Goal: Information Seeking & Learning: Learn about a topic

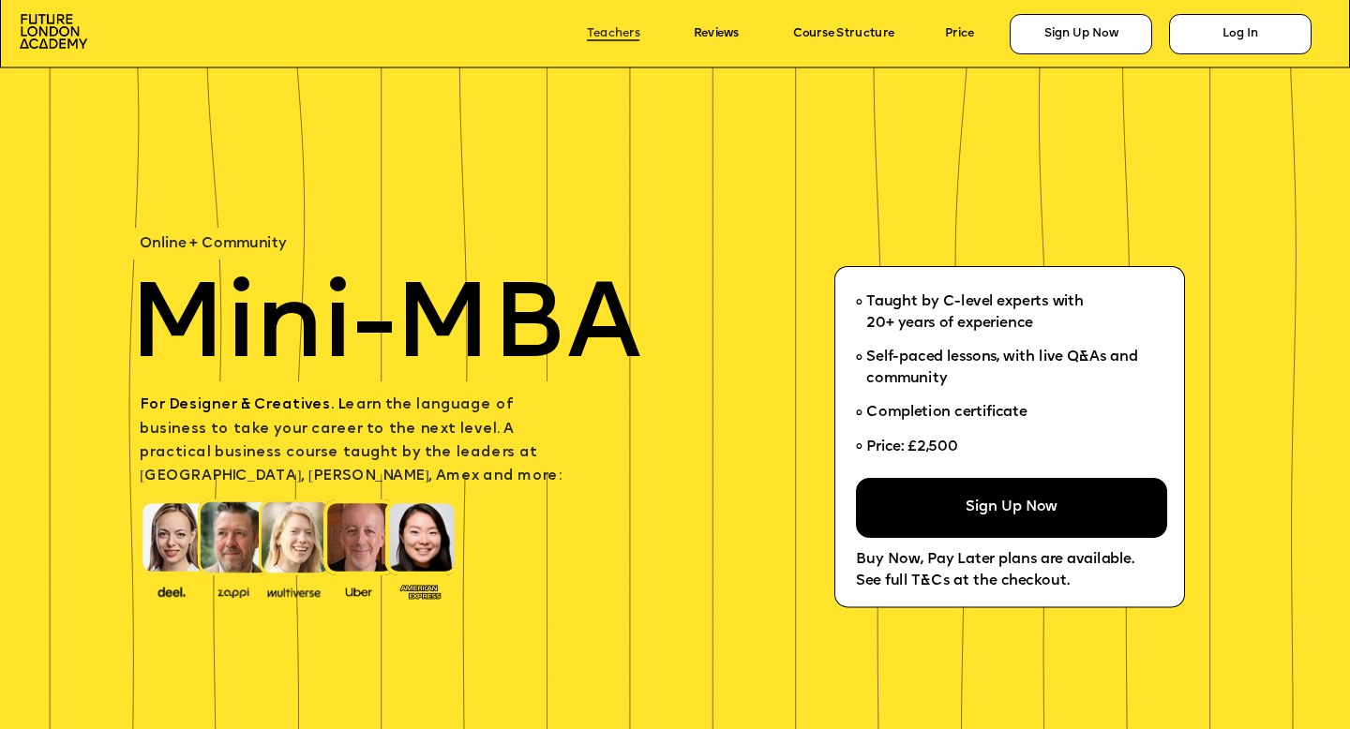
click at [611, 37] on link "Teachers" at bounding box center [613, 33] width 52 height 13
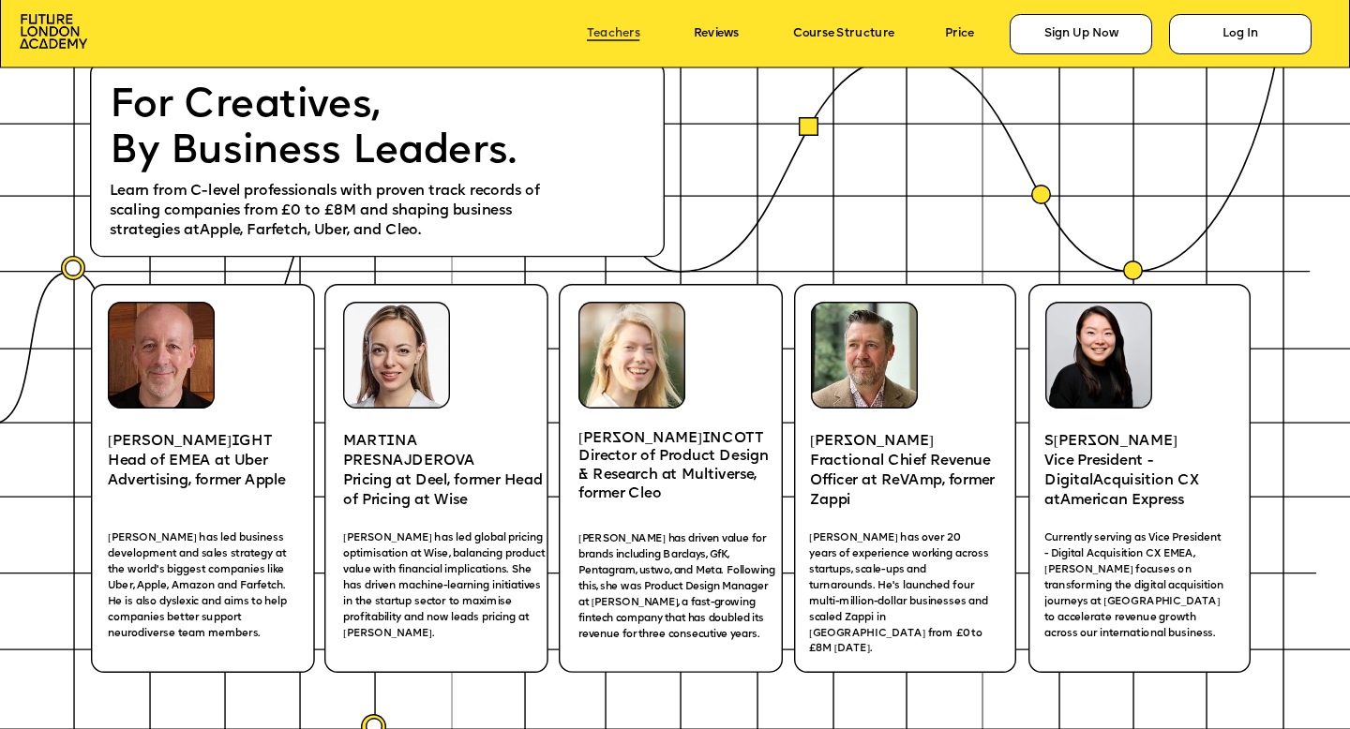
scroll to position [2748, 0]
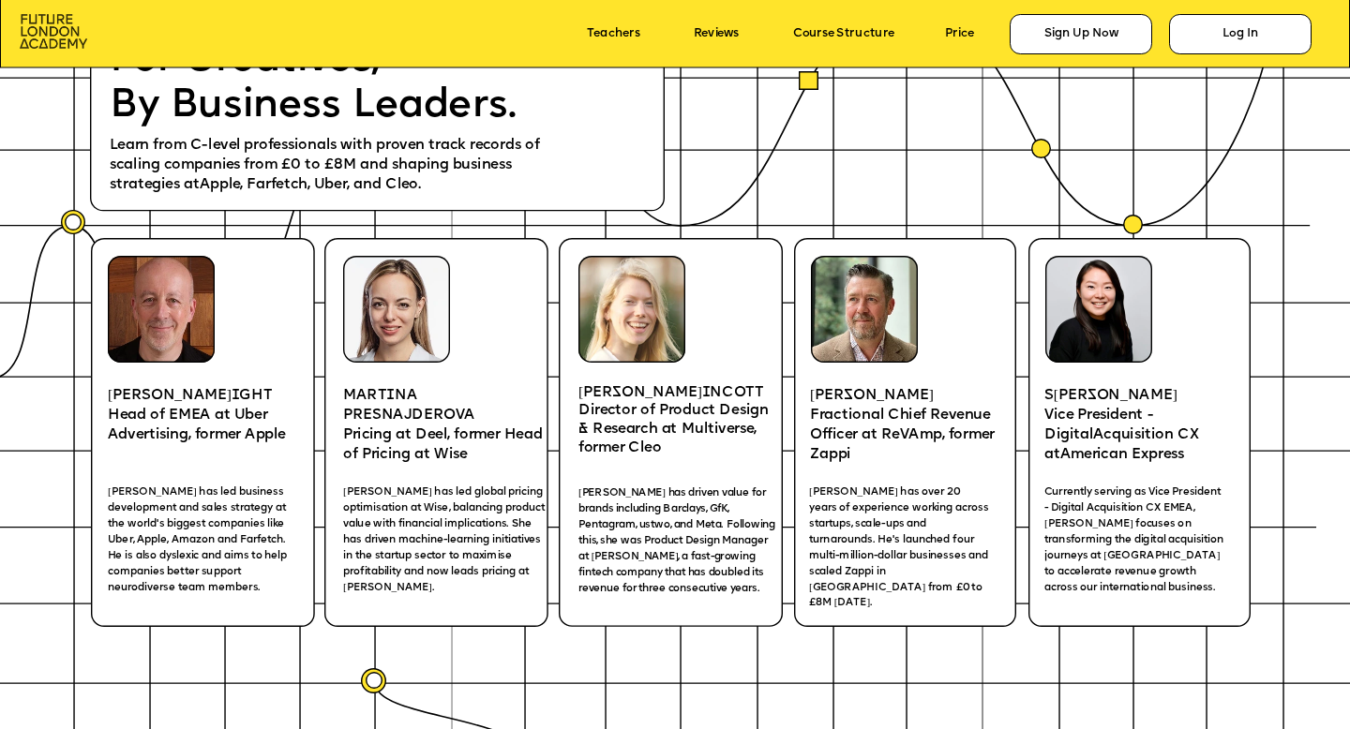
click at [45, 35] on img at bounding box center [53, 31] width 67 height 35
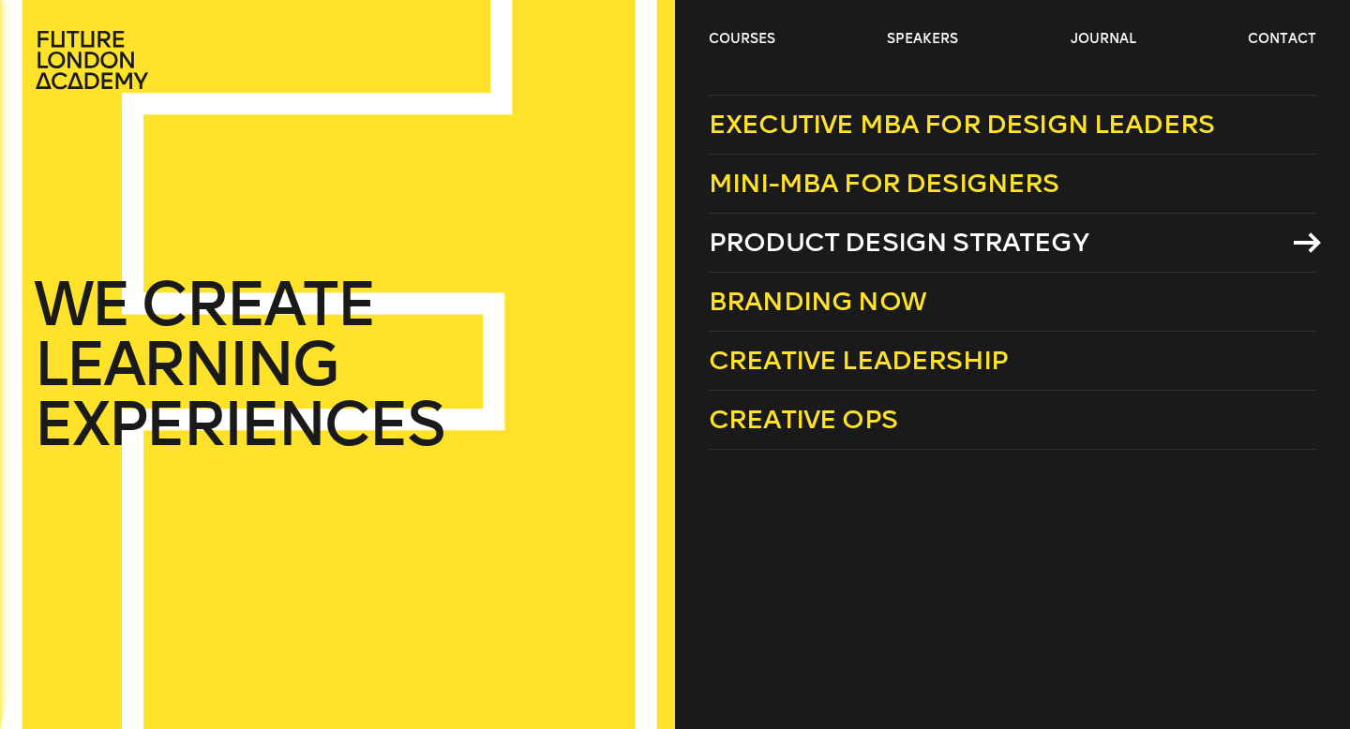
click at [801, 232] on span "Product Design Strategy" at bounding box center [899, 242] width 380 height 31
click at [736, 34] on link "courses" at bounding box center [742, 39] width 67 height 19
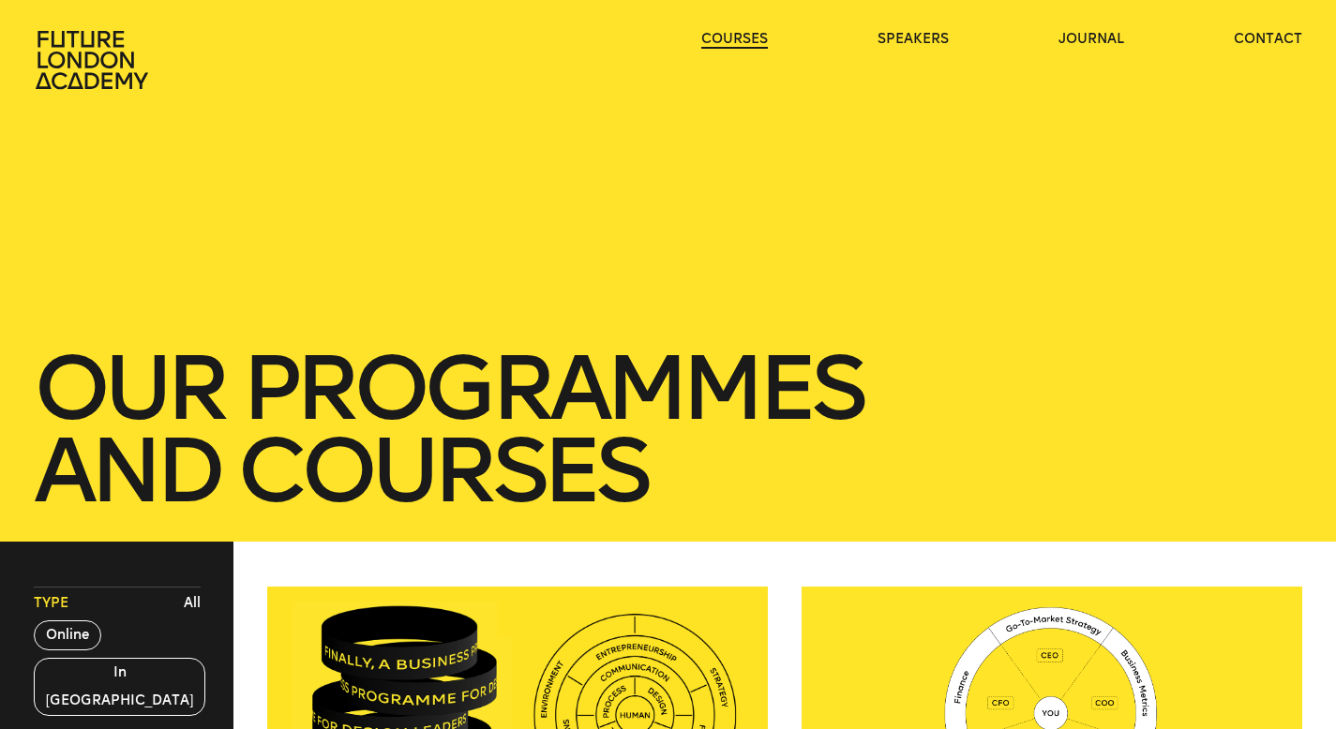
click at [736, 34] on link "courses" at bounding box center [734, 39] width 67 height 19
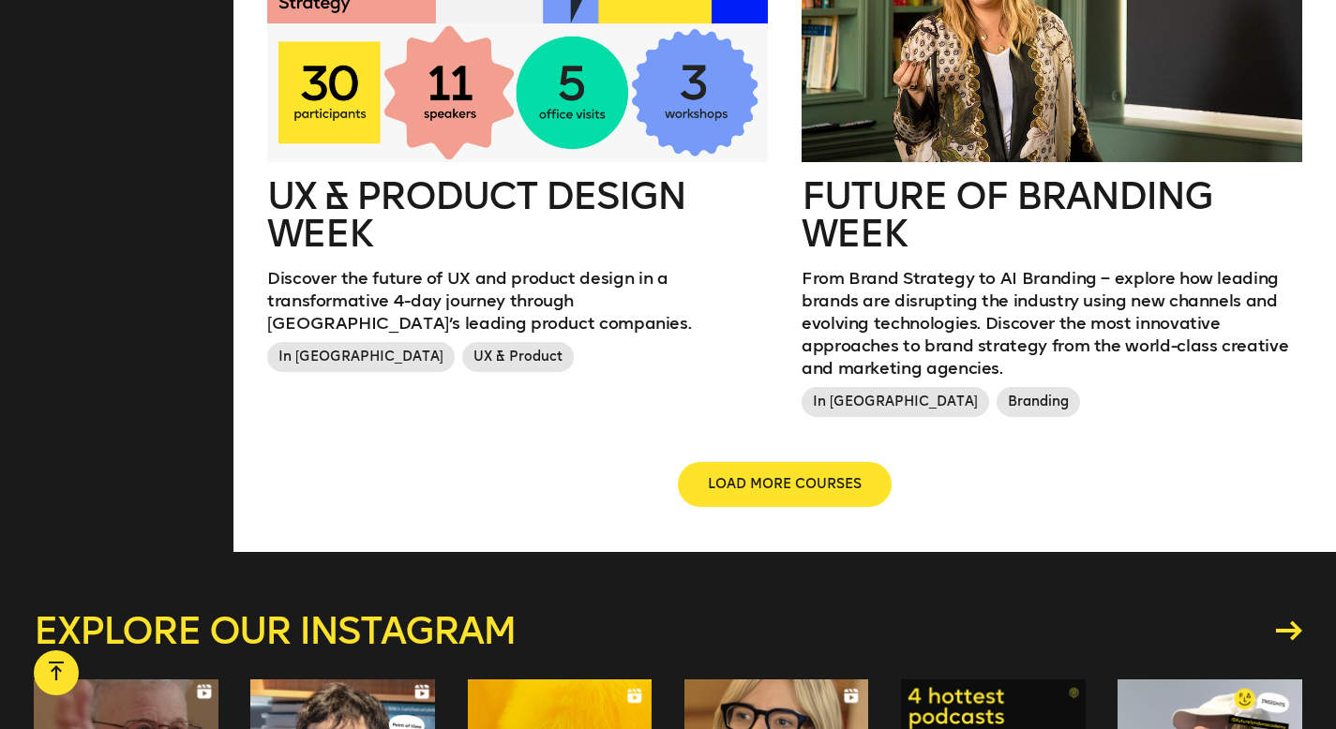
scroll to position [2416, 0]
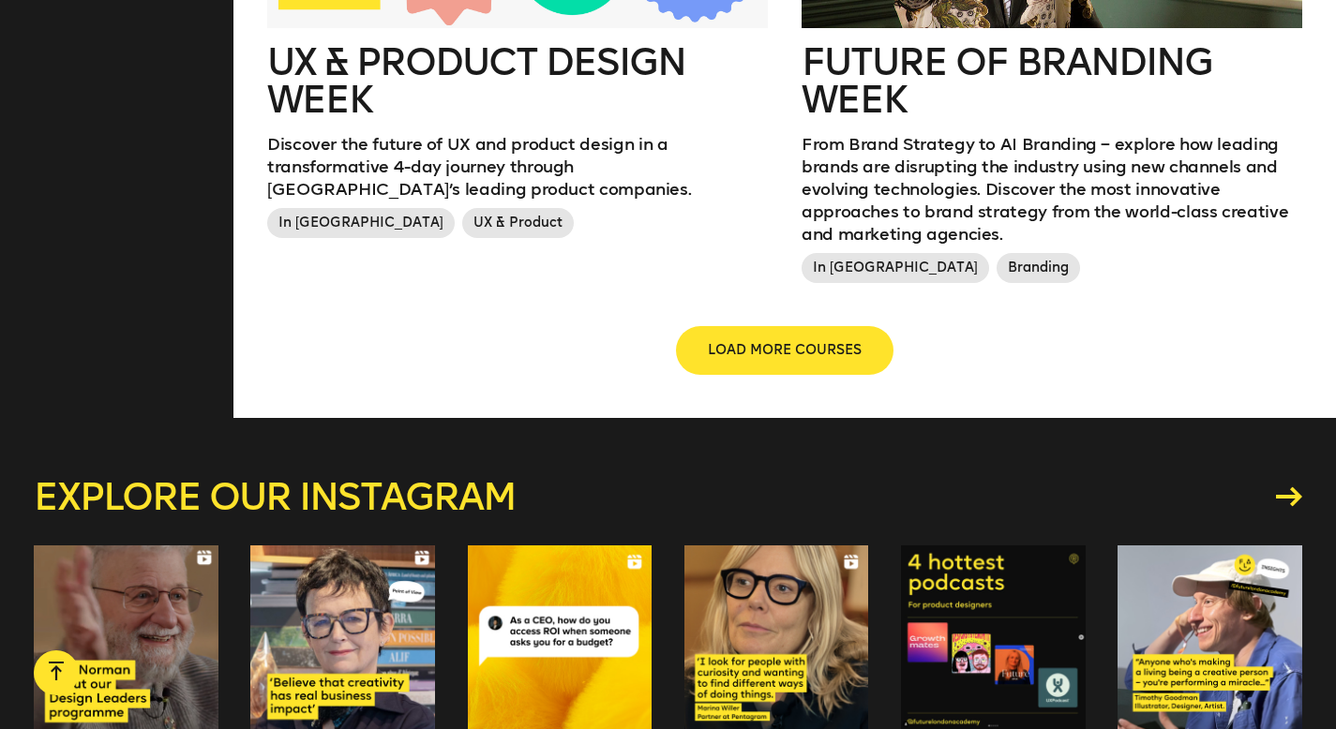
click at [830, 342] on button "LOAD MORE COURSES" at bounding box center [785, 350] width 214 height 45
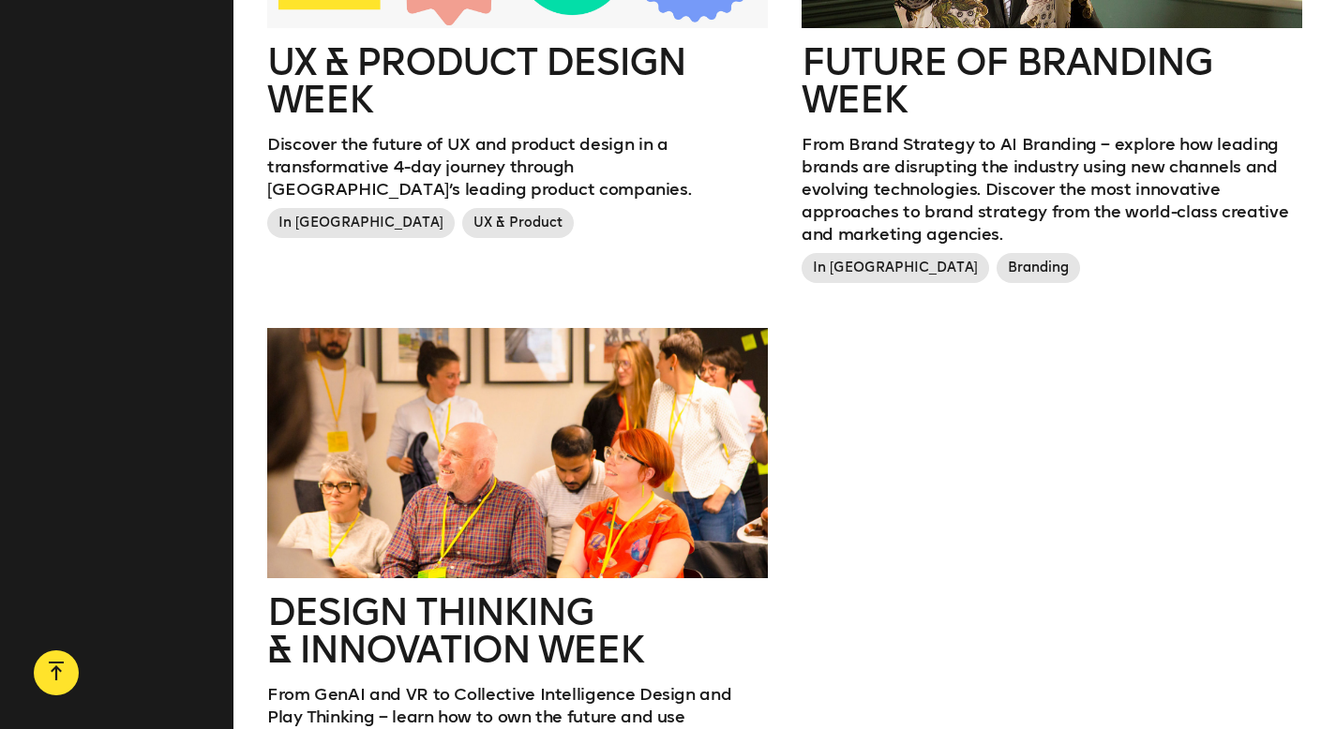
scroll to position [2419, 0]
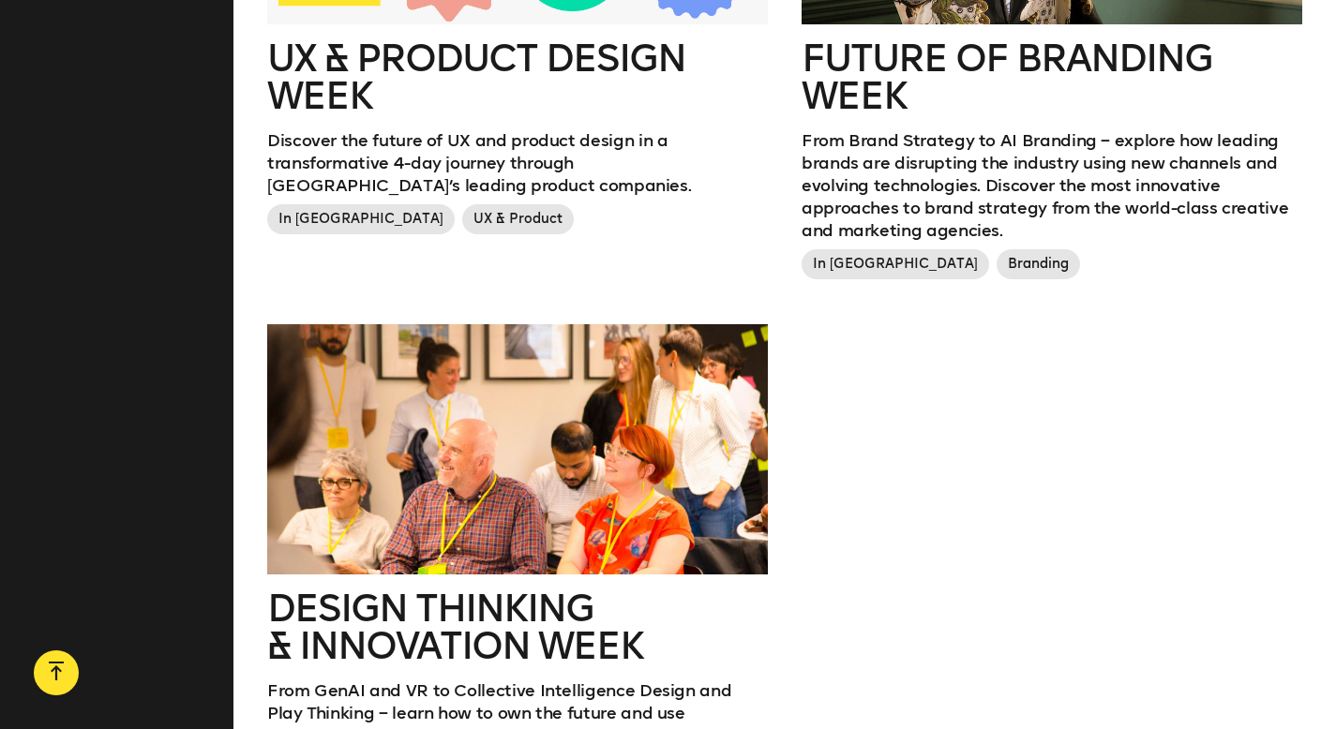
click at [632, 339] on div at bounding box center [517, 449] width 501 height 250
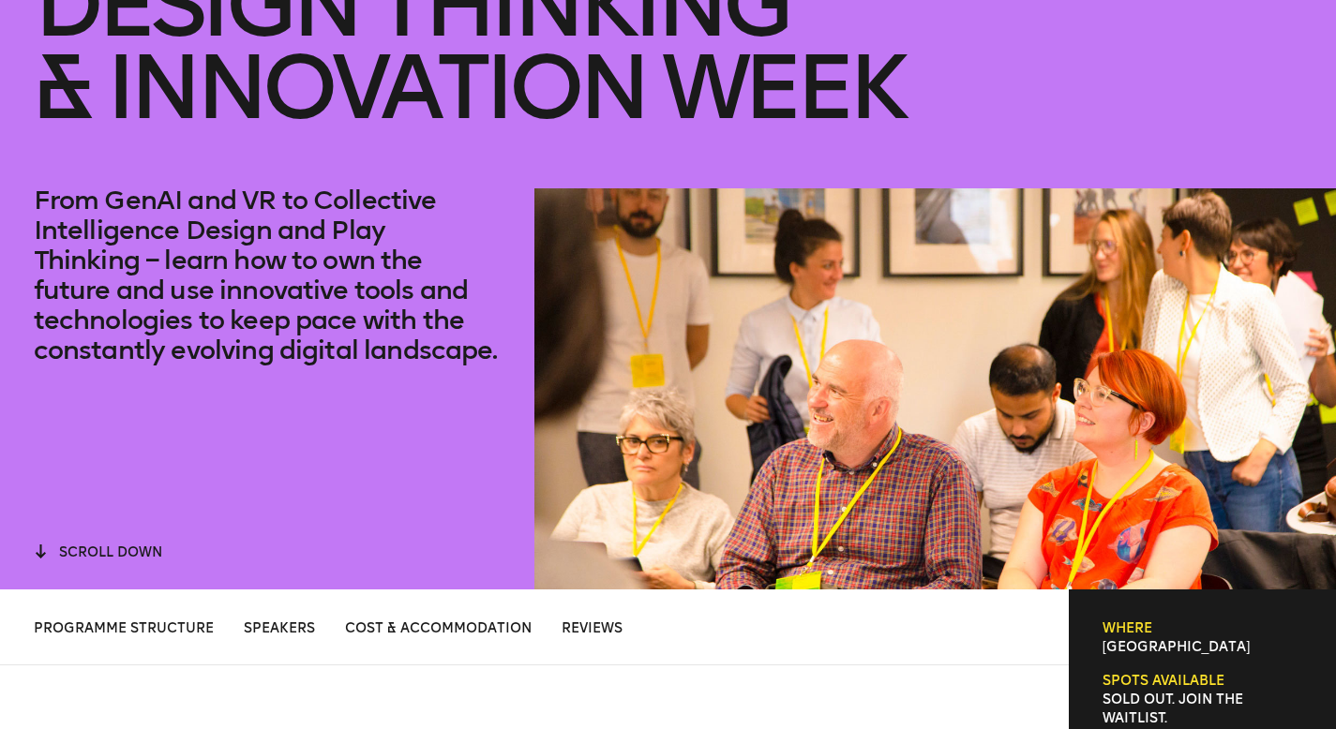
scroll to position [685, 0]
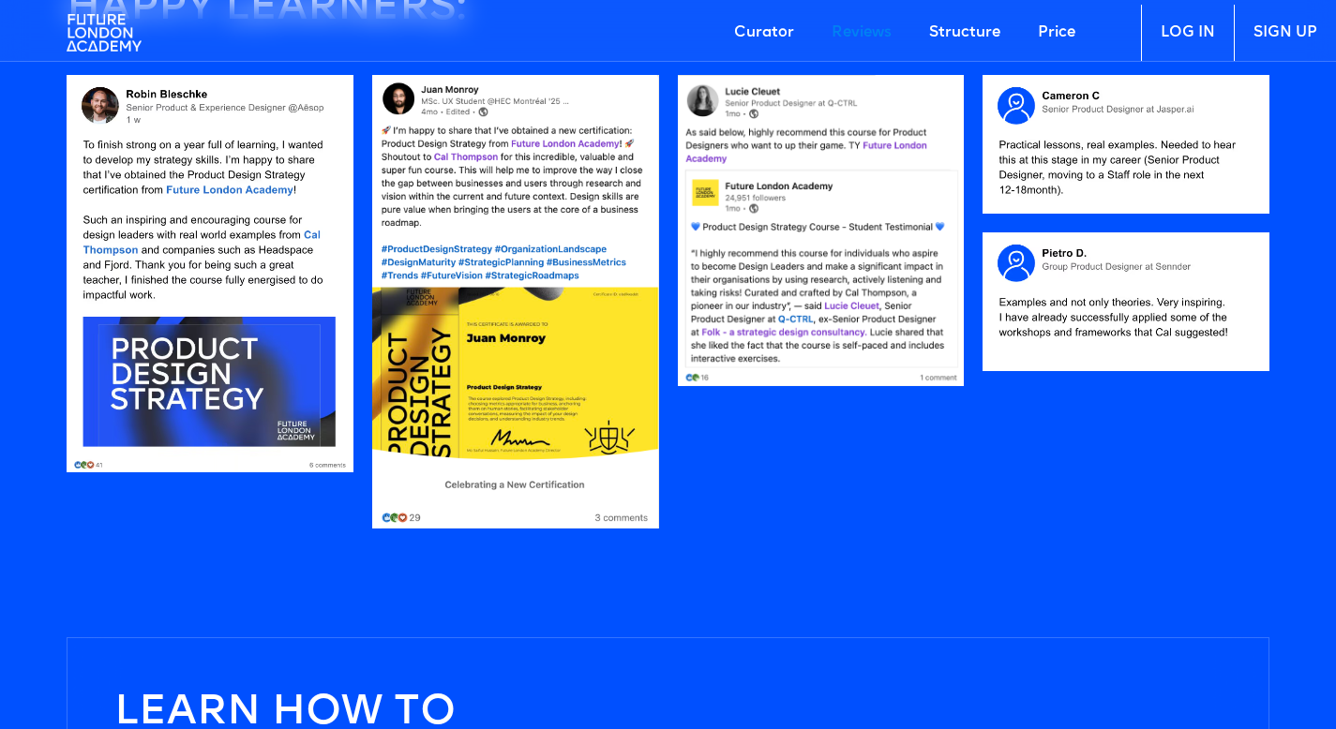
scroll to position [1726, 0]
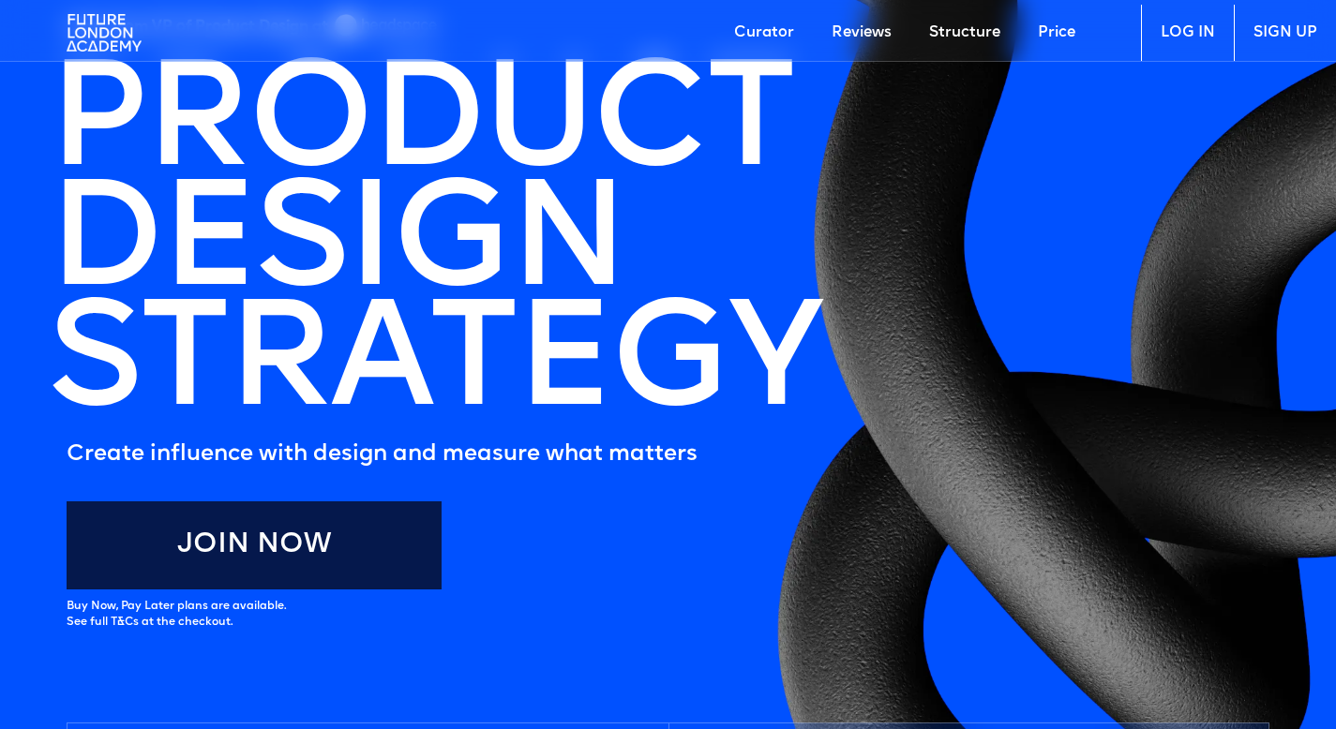
click at [951, 22] on link "Structure" at bounding box center [964, 33] width 109 height 56
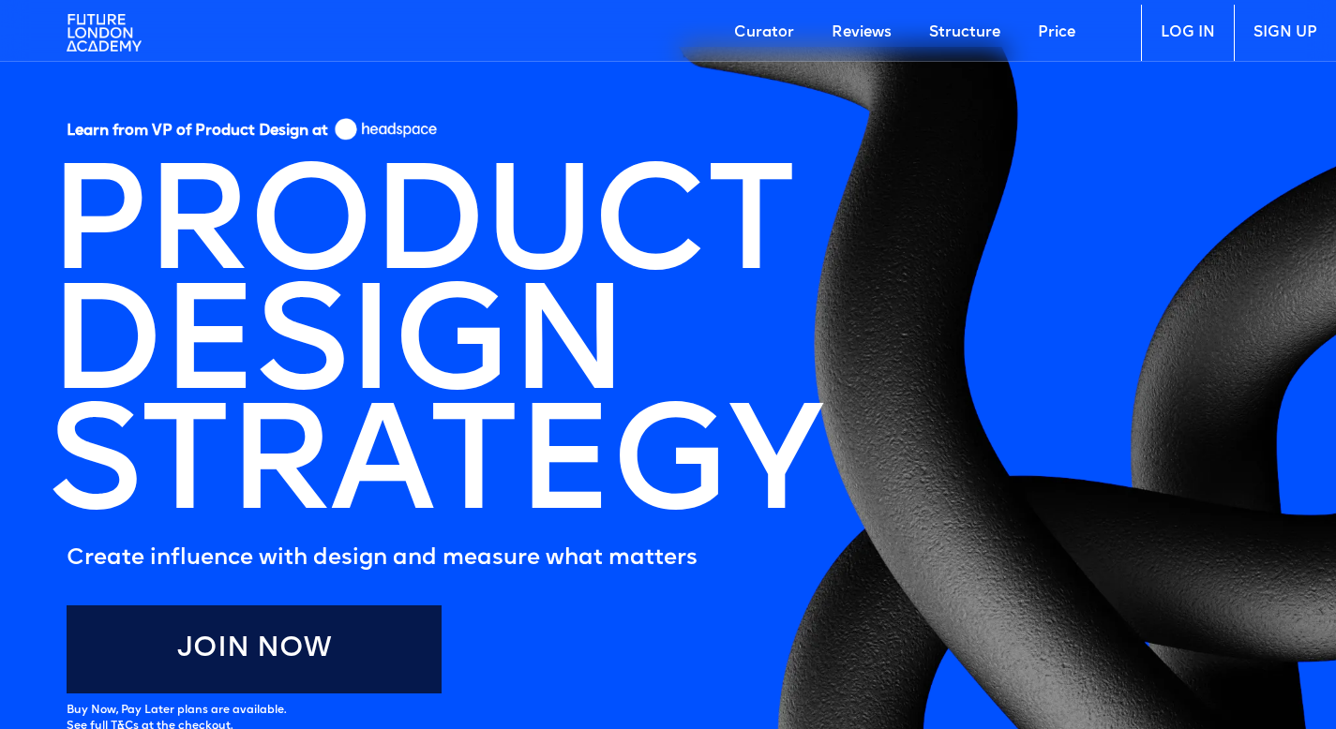
click at [94, 17] on img at bounding box center [104, 33] width 75 height 56
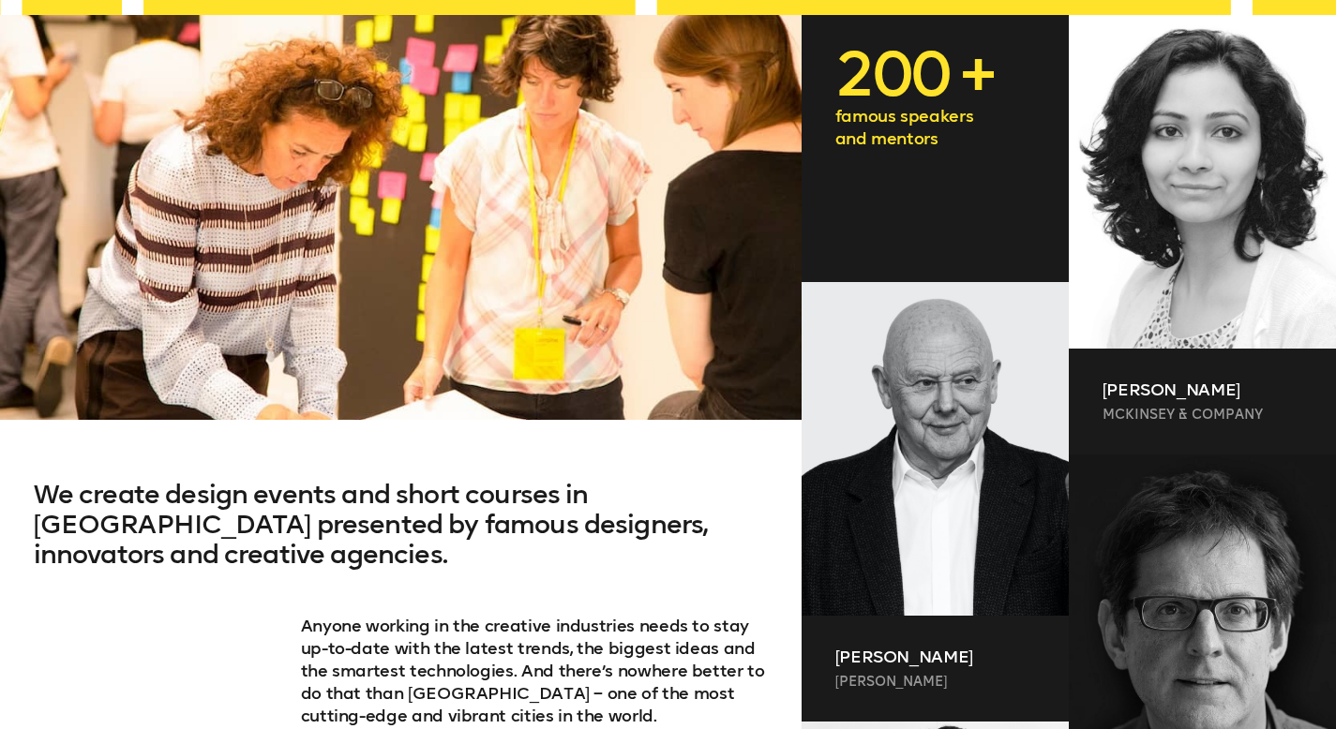
scroll to position [1115, 0]
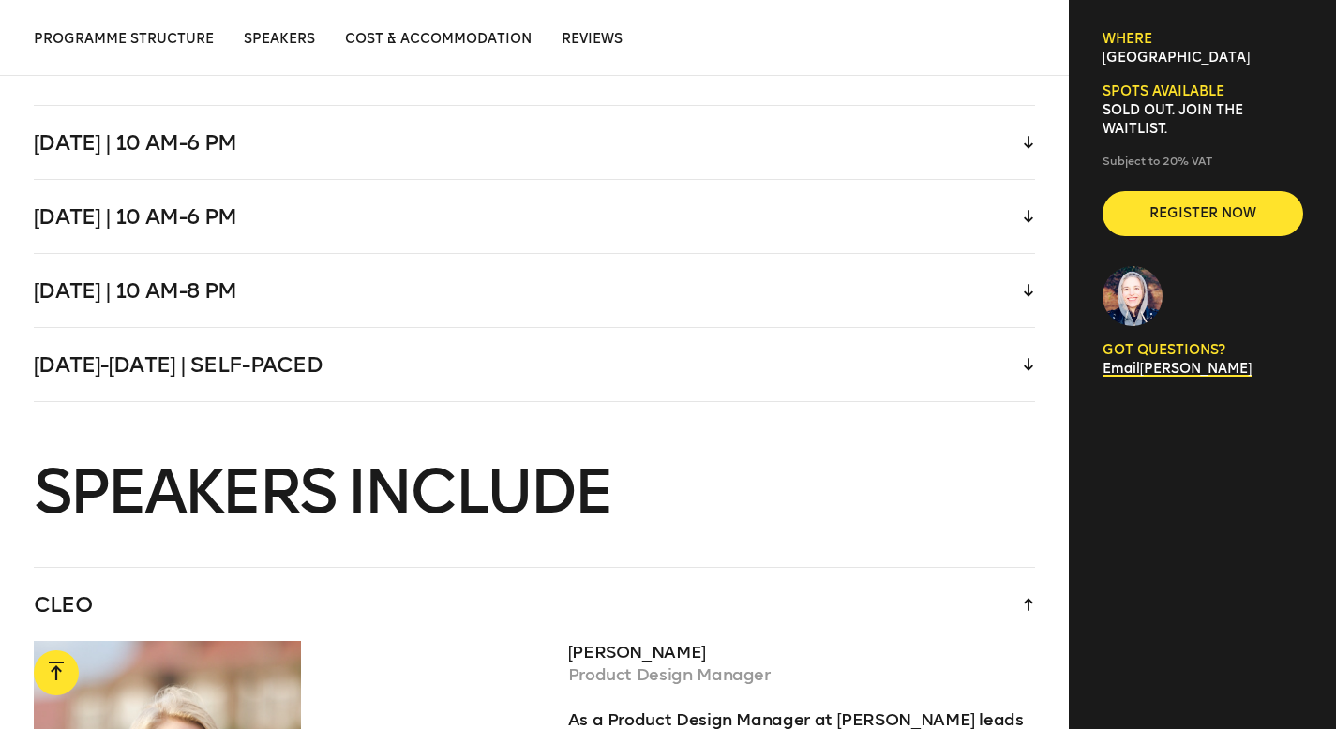
scroll to position [4309, 0]
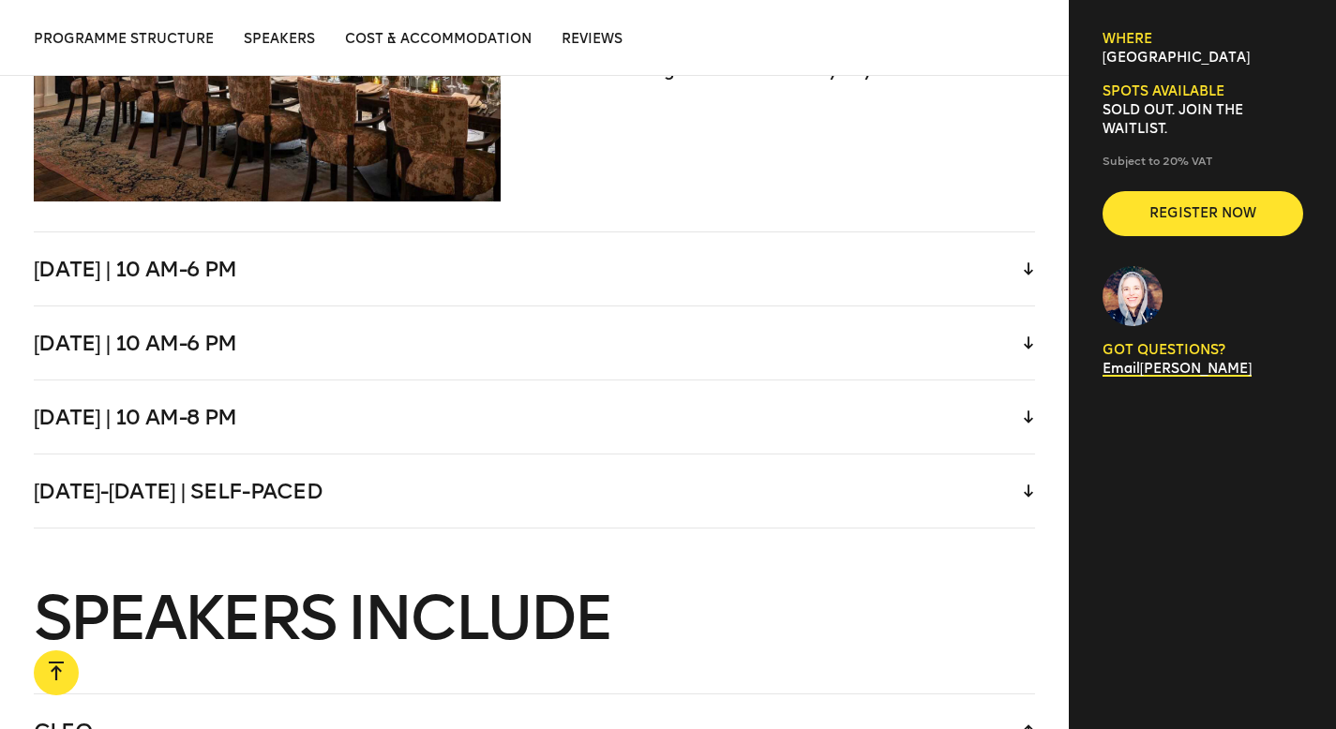
click at [522, 269] on div "[DATE] | 10 am-6 pm" at bounding box center [535, 268] width 1002 height 73
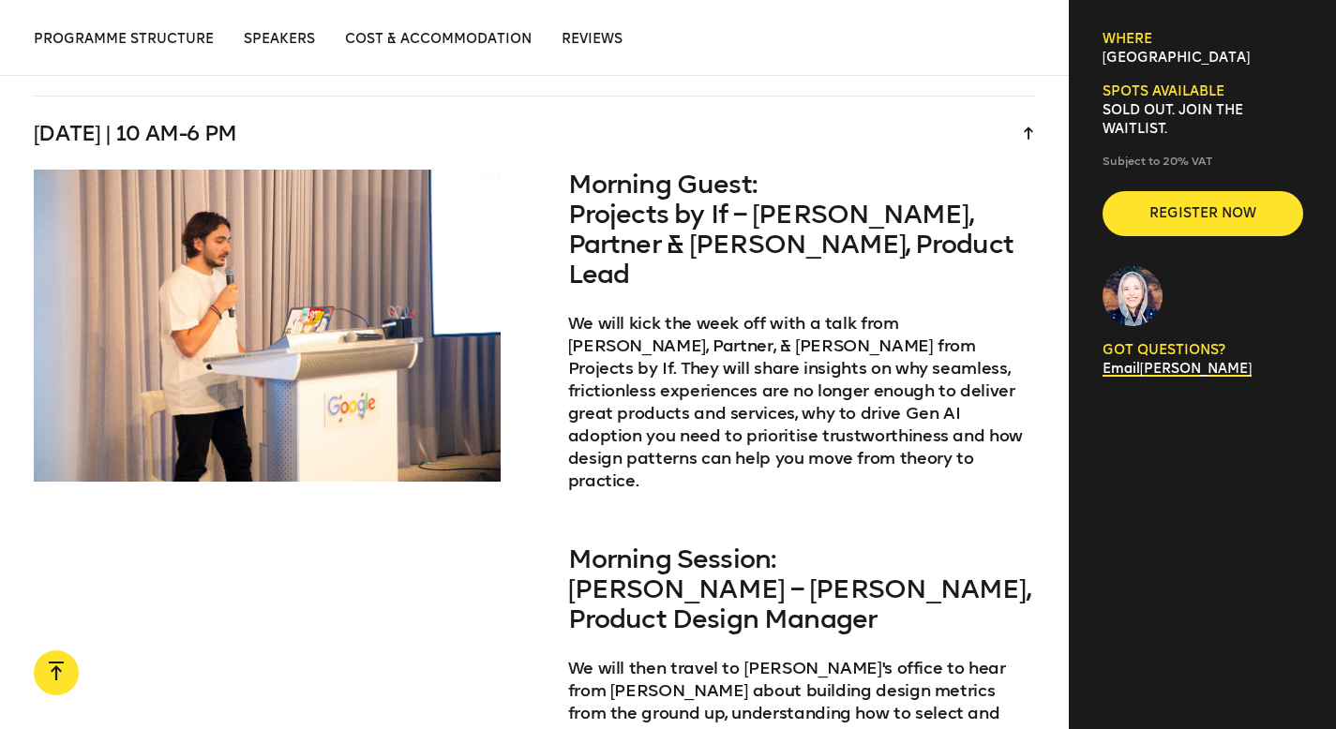
scroll to position [3785, 0]
click at [545, 125] on div "[DATE] | 10 am-6 pm" at bounding box center [535, 133] width 1002 height 73
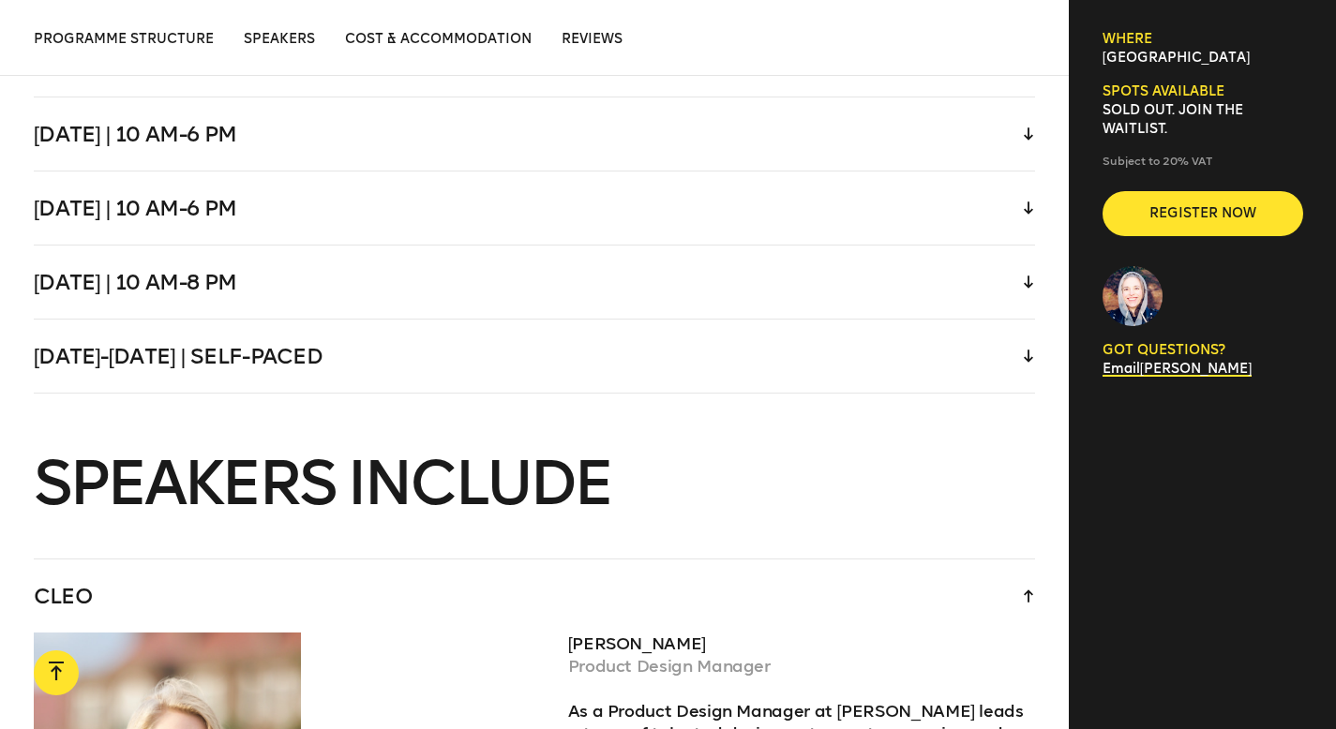
click at [552, 188] on div "[DATE] | 10 am-6 pm" at bounding box center [535, 208] width 1002 height 73
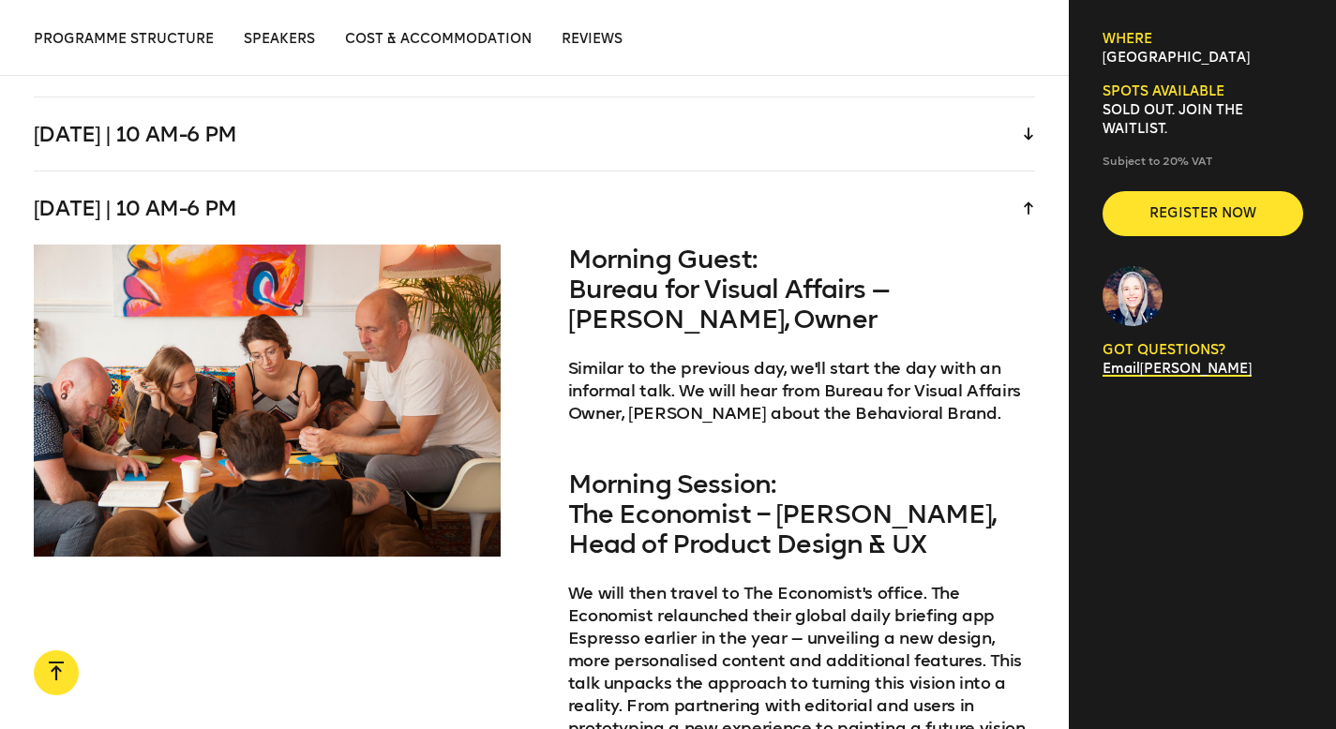
click at [552, 188] on div "[DATE] | 10 am-6 pm" at bounding box center [535, 208] width 1002 height 73
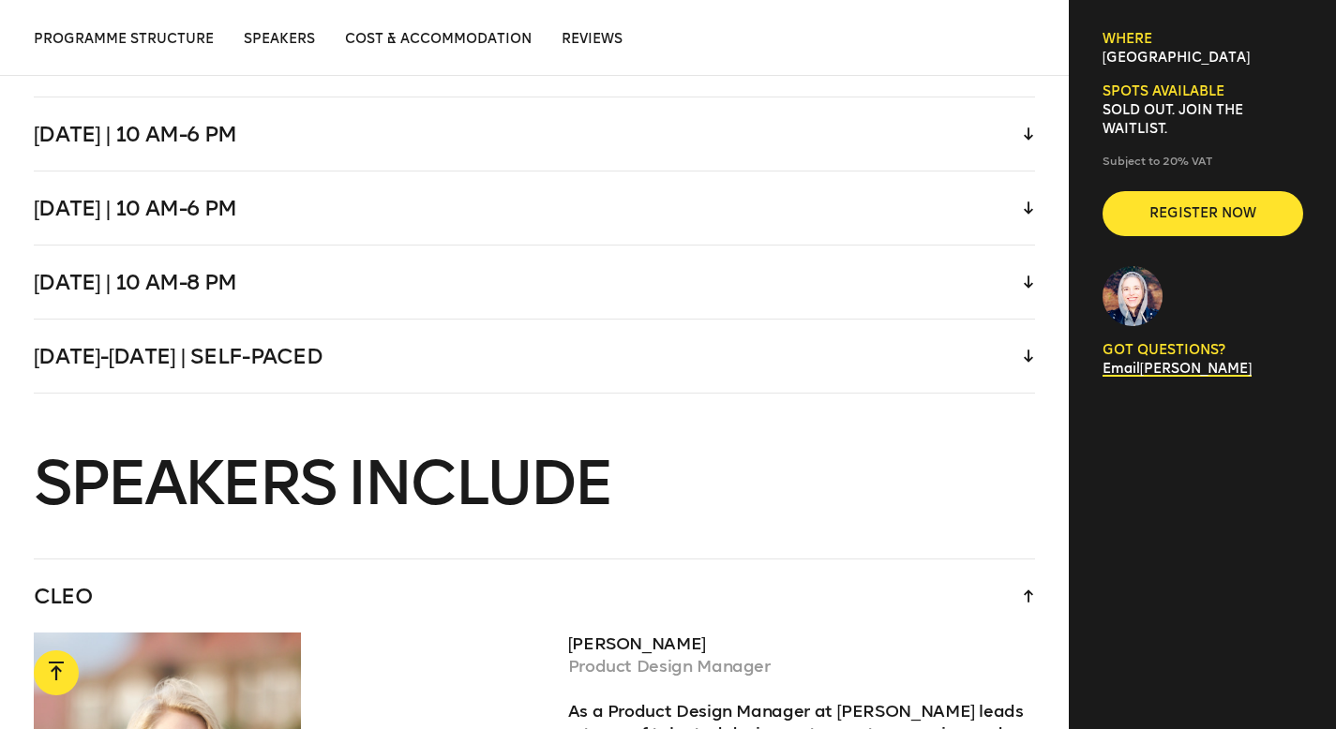
click at [551, 265] on div "[DATE] | 10 am-8 pm" at bounding box center [535, 282] width 1002 height 73
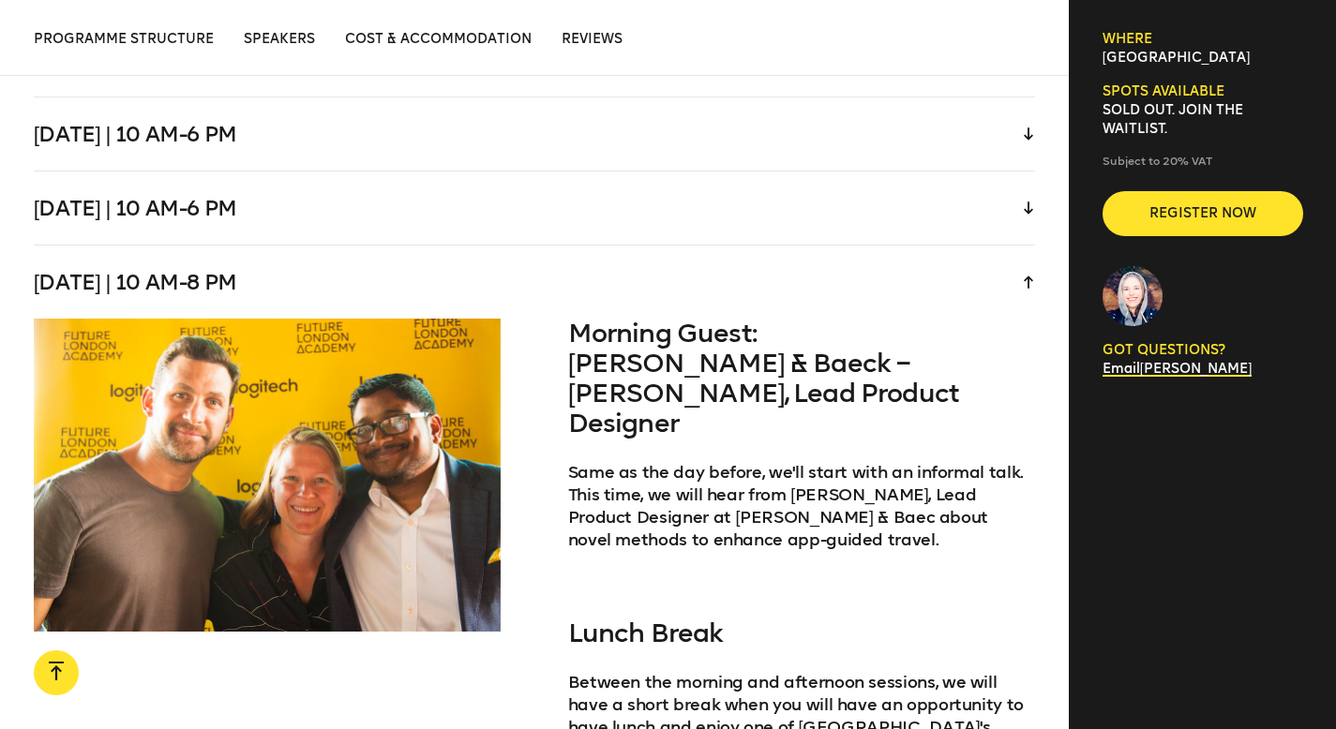
click at [550, 263] on div "[DATE] | 10 am-8 pm" at bounding box center [535, 282] width 1002 height 73
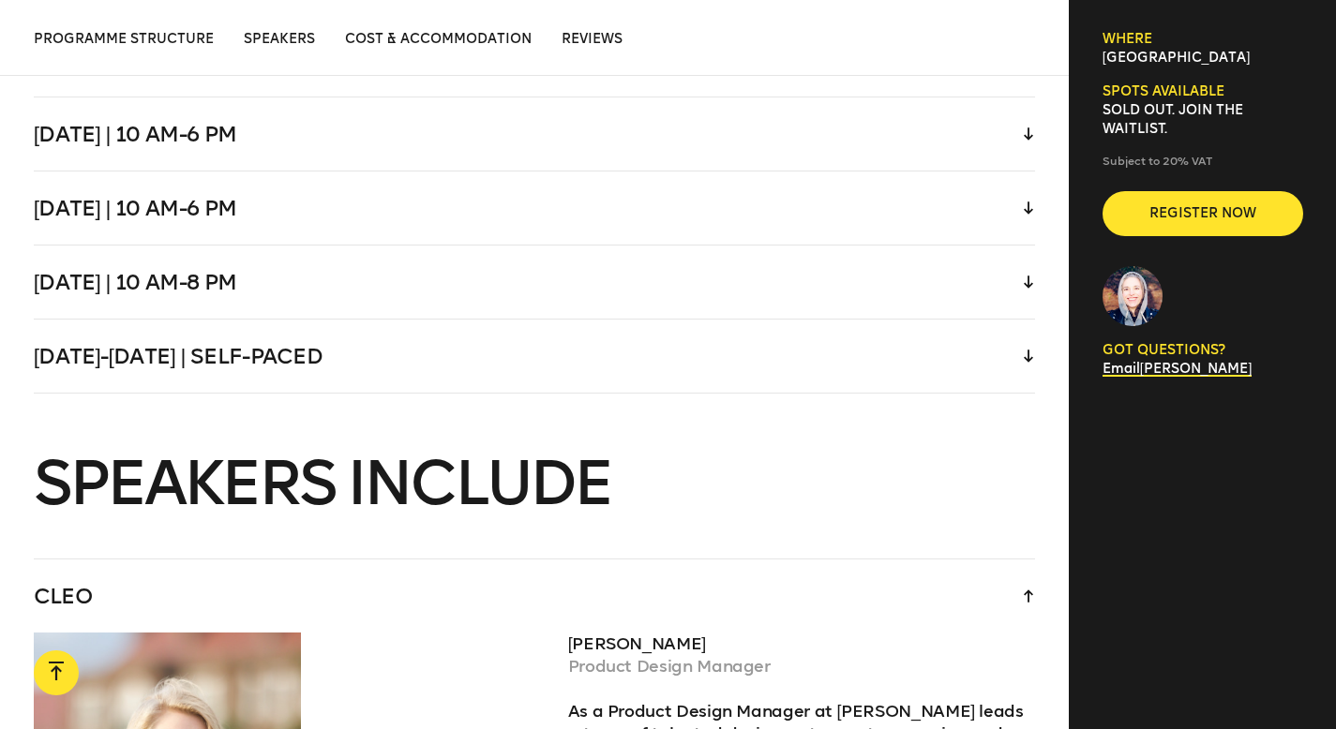
click at [540, 331] on div "[DATE]-[DATE] | Self-paced" at bounding box center [535, 356] width 1002 height 73
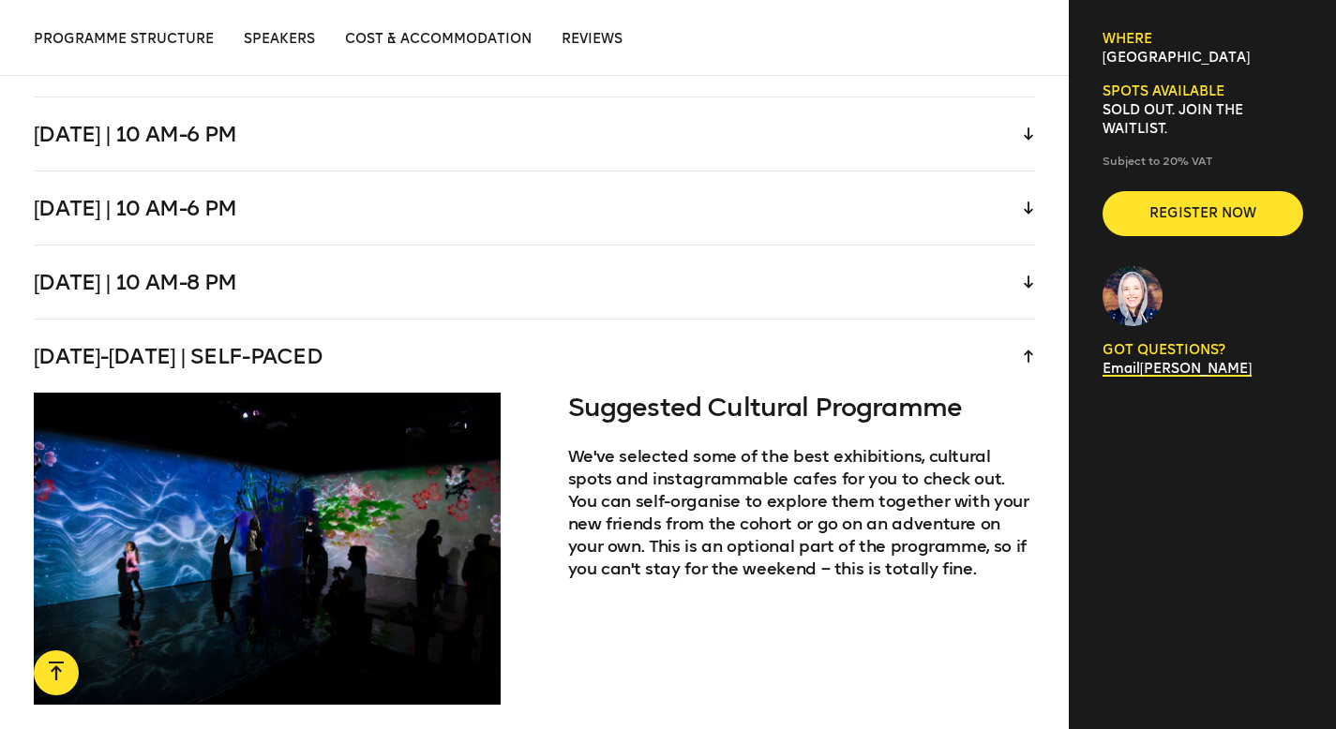
click at [544, 336] on div "[DATE]-[DATE] | Self-paced" at bounding box center [535, 356] width 1002 height 73
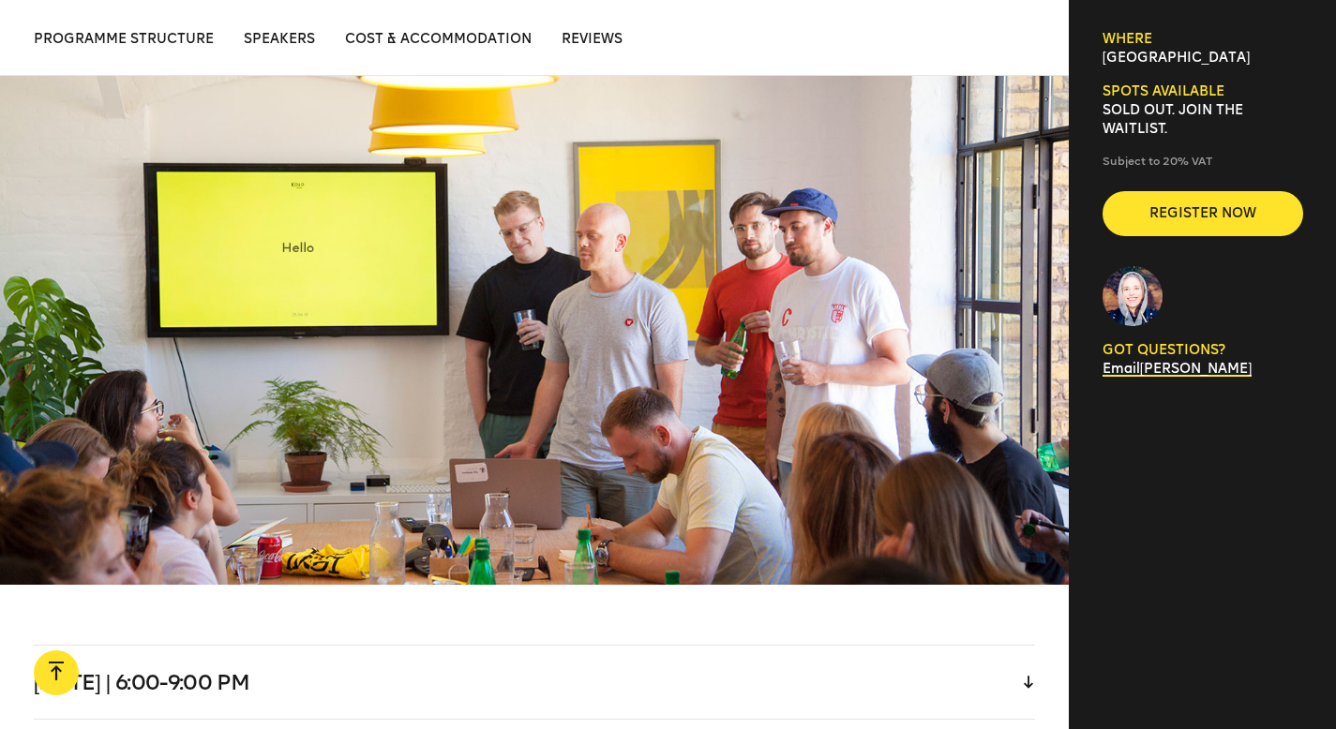
scroll to position [3122, 0]
